Goal: Task Accomplishment & Management: Manage account settings

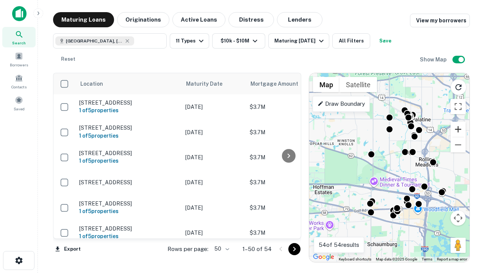
click at [458, 129] on button "Zoom in" at bounding box center [457, 129] width 15 height 15
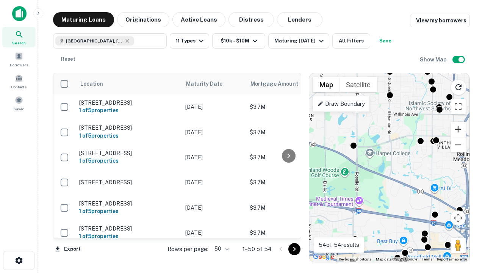
click at [458, 129] on button "Zoom in" at bounding box center [457, 129] width 15 height 15
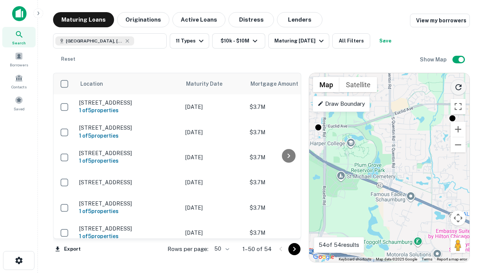
click at [458, 86] on icon "Reload search area" at bounding box center [458, 87] width 9 height 9
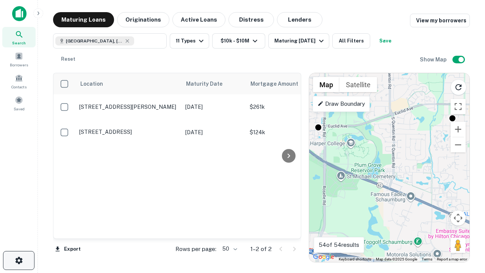
click at [19, 260] on icon "button" at bounding box center [18, 260] width 9 height 9
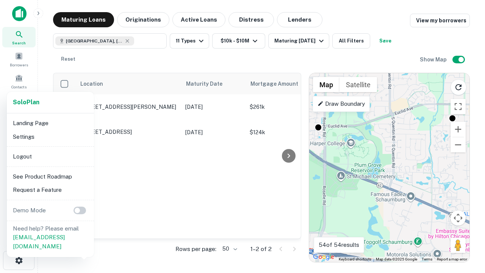
click at [50, 156] on li "Logout" at bounding box center [50, 157] width 81 height 14
